Goal: Information Seeking & Learning: Understand process/instructions

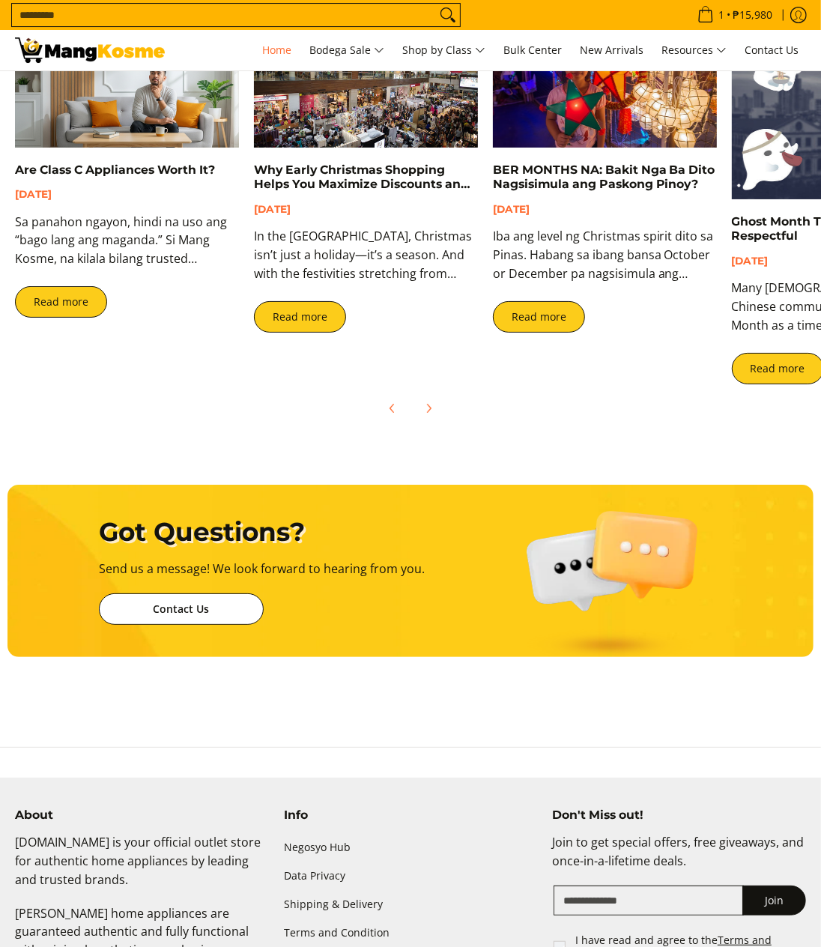
scroll to position [3357, 0]
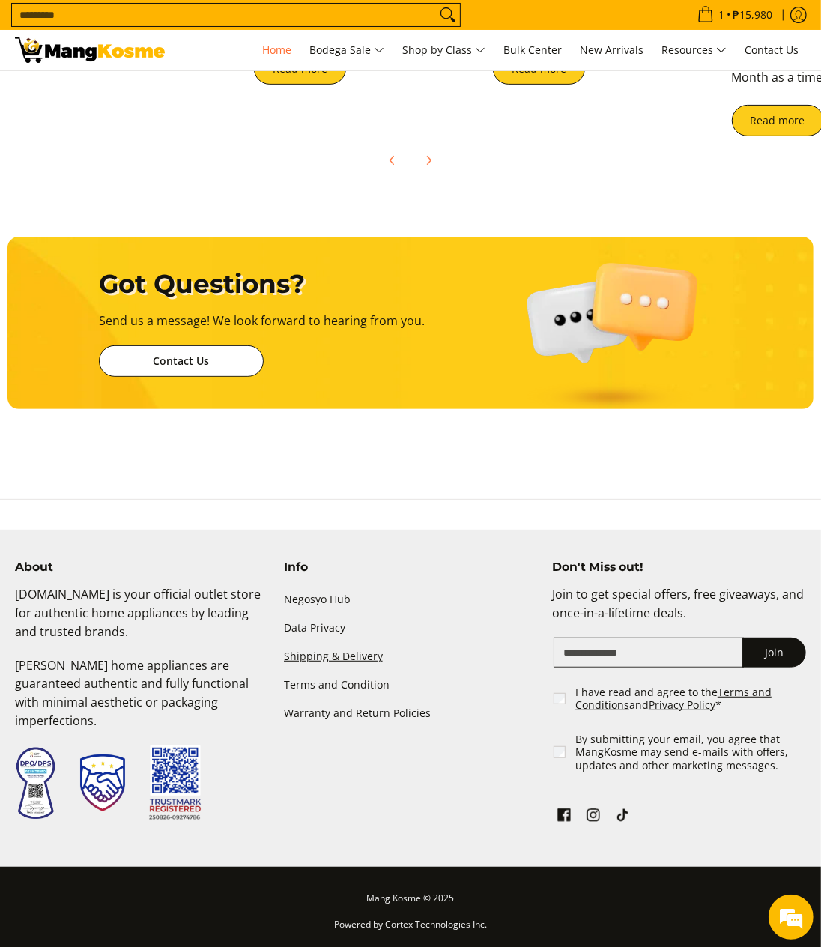
click at [398, 769] on div "About [DOMAIN_NAME] is your official outlet store for authentic home appliances…" at bounding box center [410, 713] width 806 height 307
click at [331, 659] on link "Shipping & Delivery" at bounding box center [411, 656] width 254 height 28
click at [333, 658] on link "Shipping & Delivery" at bounding box center [411, 656] width 254 height 28
click at [333, 656] on link "Shipping & Delivery" at bounding box center [411, 656] width 254 height 28
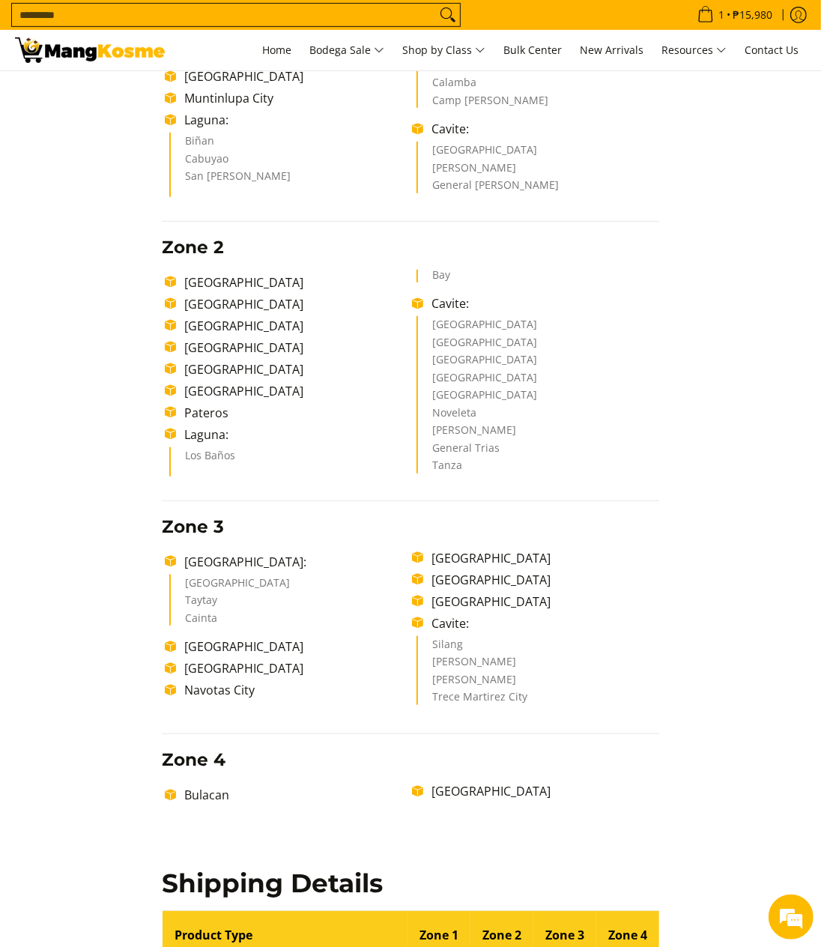
scroll to position [561, 0]
